Goal: Download file/media

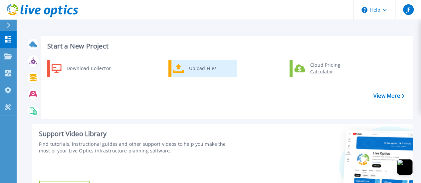
click at [192, 70] on div "Upload Files" at bounding box center [210, 68] width 49 height 13
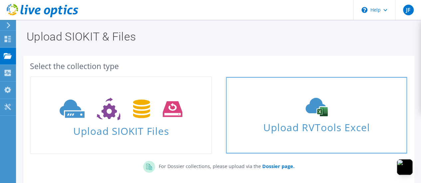
click at [319, 119] on span "Upload RVTools Excel" at bounding box center [316, 126] width 181 height 14
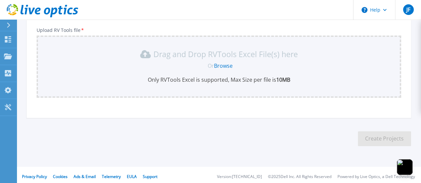
scroll to position [118, 0]
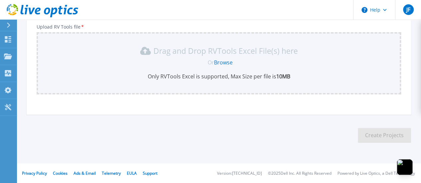
click at [223, 60] on link "Browse" at bounding box center [223, 62] width 19 height 7
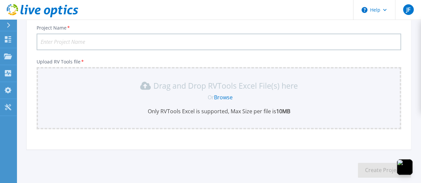
scroll to position [52, 0]
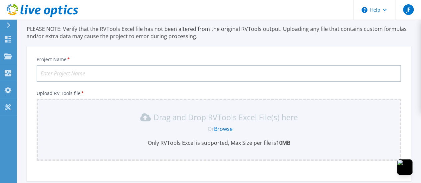
click at [84, 72] on input "Project Name *" at bounding box center [219, 73] width 364 height 17
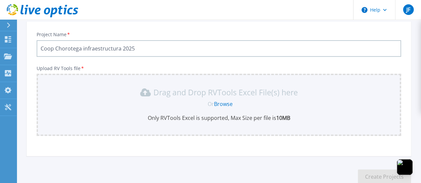
scroll to position [118, 0]
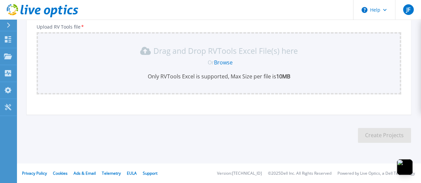
type input "Coop Chorotega infraestructura 2025"
click at [220, 64] on link "Browse" at bounding box center [223, 62] width 19 height 7
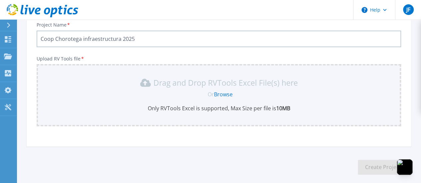
scroll to position [100, 0]
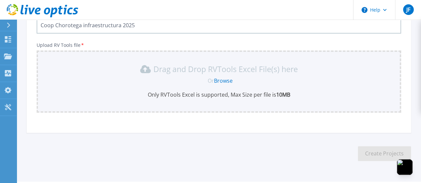
click at [222, 79] on link "Browse" at bounding box center [223, 80] width 19 height 7
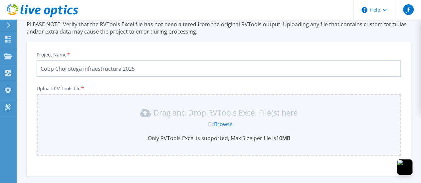
scroll to position [67, 0]
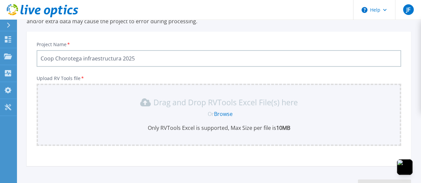
click at [230, 114] on link "Browse" at bounding box center [223, 113] width 19 height 7
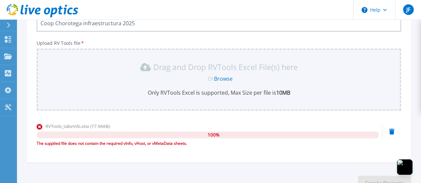
scroll to position [116, 0]
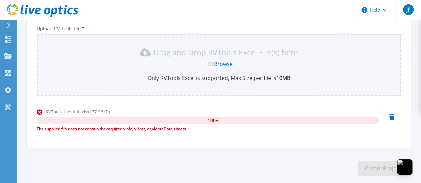
click at [220, 66] on link "Browse" at bounding box center [223, 64] width 19 height 7
click at [392, 117] on icon at bounding box center [391, 117] width 5 height 6
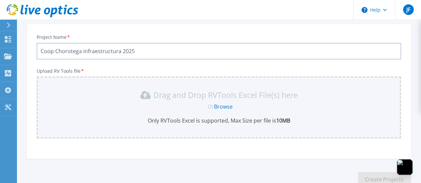
scroll to position [83, 0]
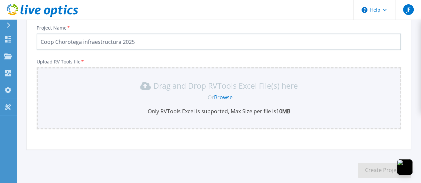
click at [223, 98] on link "Browse" at bounding box center [223, 97] width 19 height 7
click at [224, 97] on link "Browse" at bounding box center [223, 97] width 19 height 7
click at [225, 95] on link "Browse" at bounding box center [223, 97] width 19 height 7
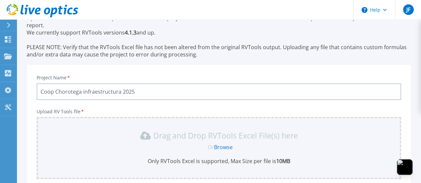
scroll to position [67, 0]
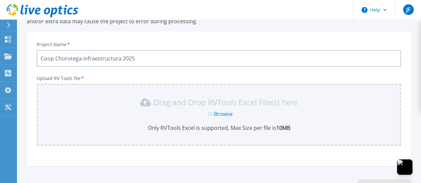
click at [223, 115] on link "Browse" at bounding box center [223, 113] width 19 height 7
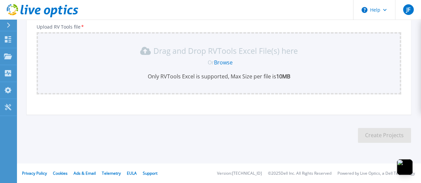
click at [226, 62] on link "Browse" at bounding box center [223, 62] width 19 height 7
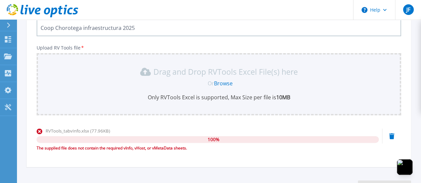
scroll to position [83, 0]
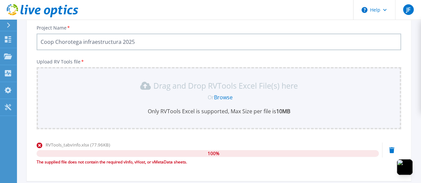
click at [226, 96] on link "Browse" at bounding box center [223, 97] width 19 height 7
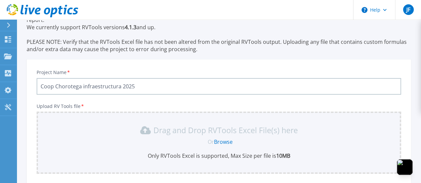
scroll to position [67, 0]
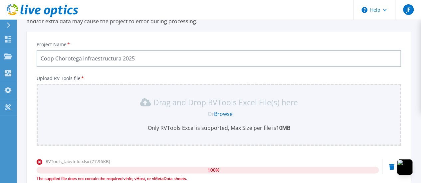
click at [223, 116] on link "Browse" at bounding box center [223, 113] width 19 height 7
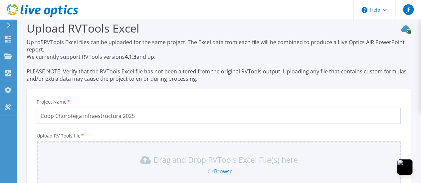
scroll to position [0, 0]
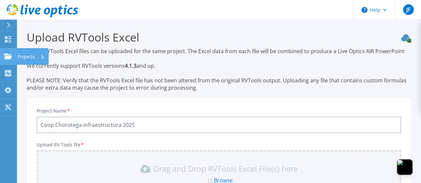
click at [9, 57] on icon at bounding box center [8, 57] width 8 height 6
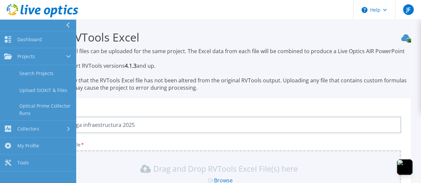
click at [219, 71] on p "Up to 5 RVTools Excel files can be uploaded for the same project. The Excel dat…" at bounding box center [219, 70] width 384 height 44
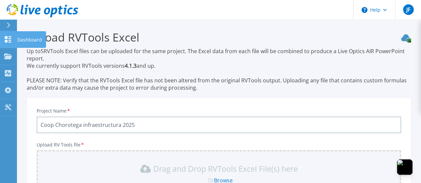
click at [8, 41] on icon at bounding box center [8, 39] width 8 height 6
click at [21, 41] on p "Dashboard" at bounding box center [29, 39] width 25 height 17
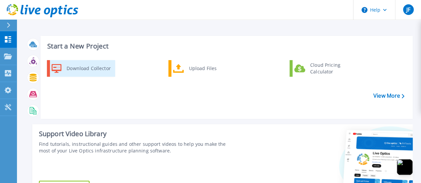
click at [73, 67] on div "Download Collector" at bounding box center [88, 68] width 50 height 13
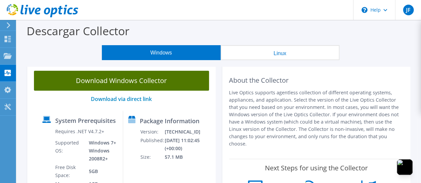
click at [120, 80] on link "Download Windows Collector" at bounding box center [121, 81] width 175 height 20
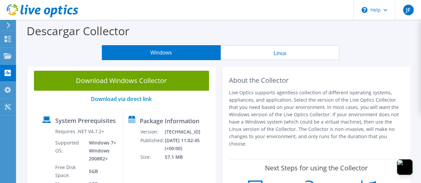
click at [371, 56] on div "Windows Linux" at bounding box center [220, 52] width 394 height 15
